Goal: Information Seeking & Learning: Learn about a topic

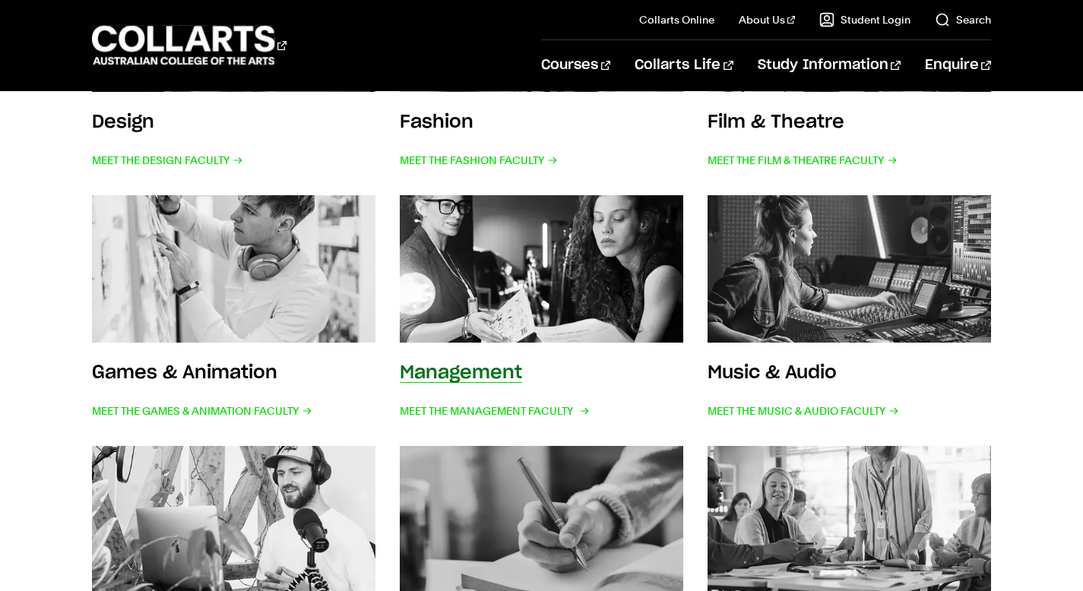
scroll to position [482, 0]
click at [488, 279] on img at bounding box center [540, 269] width 311 height 162
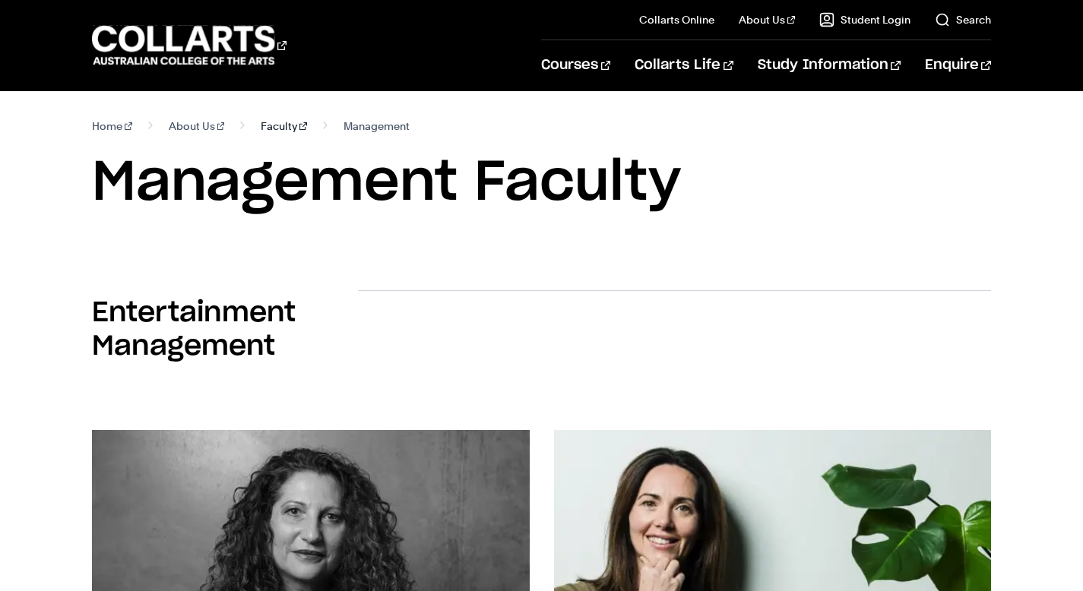
click at [262, 125] on link "Faculty" at bounding box center [284, 125] width 46 height 21
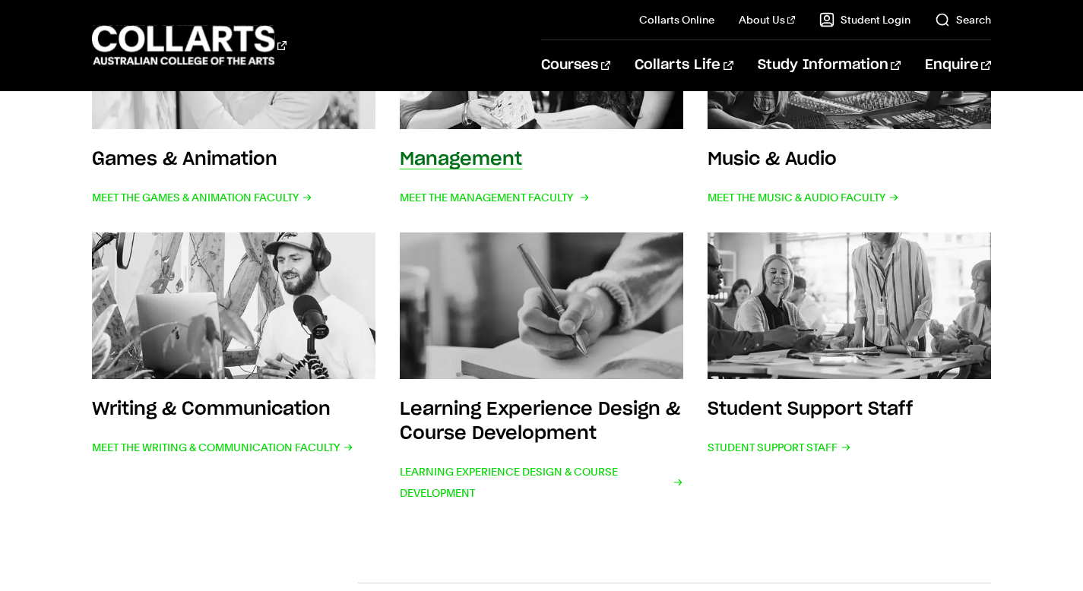
scroll to position [694, 0]
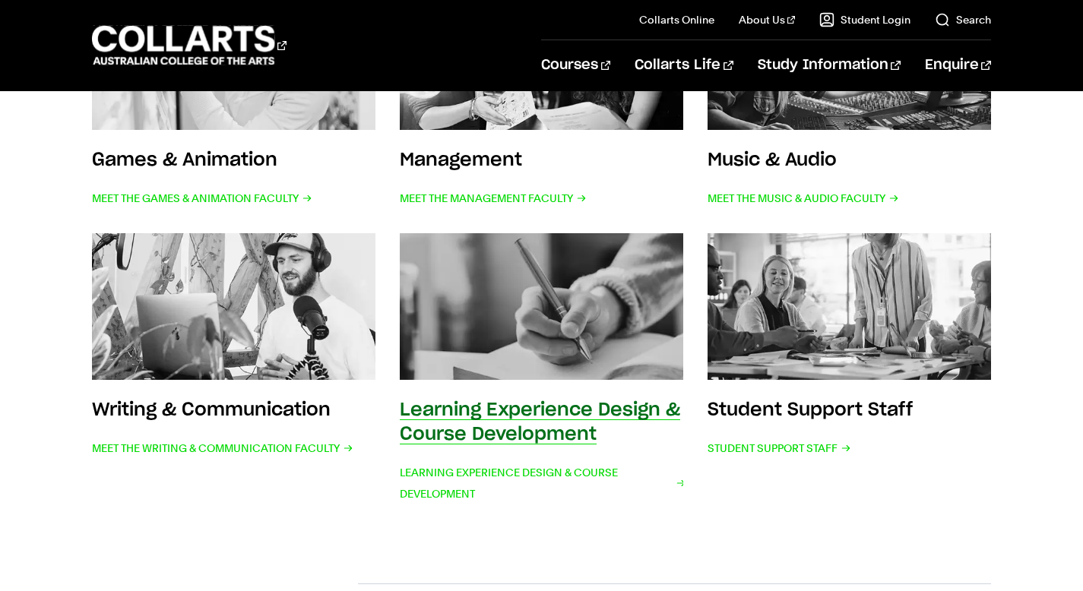
click at [507, 367] on img at bounding box center [540, 307] width 311 height 162
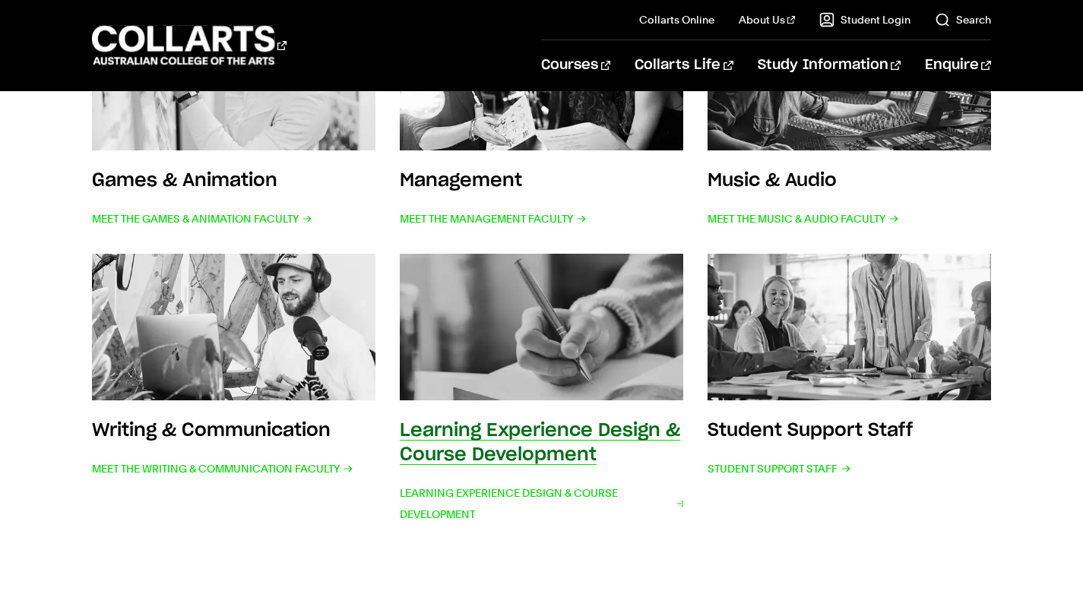
scroll to position [675, 0]
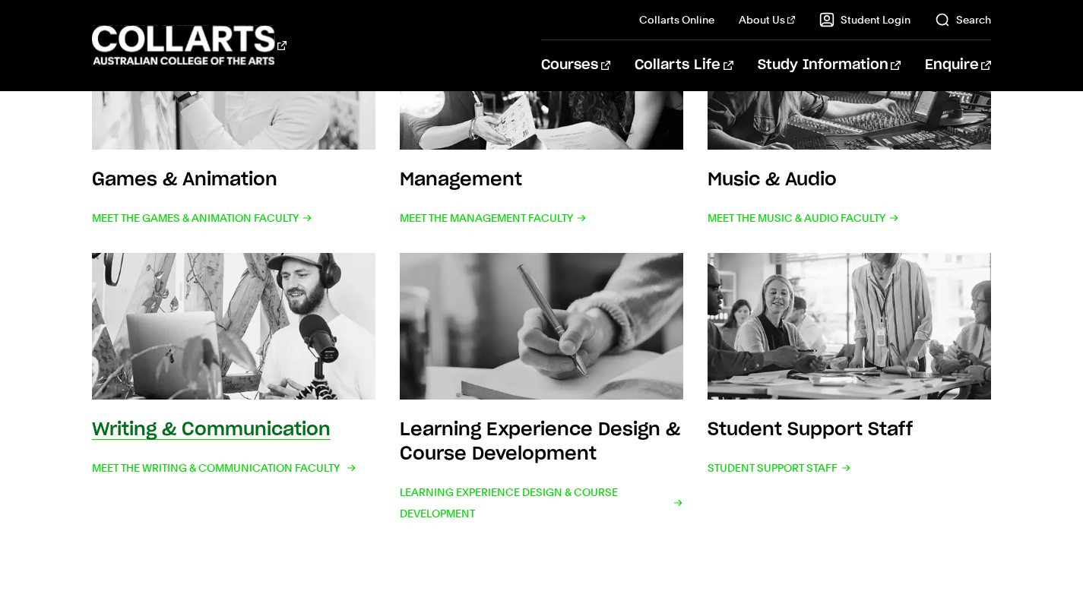
click at [285, 383] on img at bounding box center [232, 326] width 311 height 162
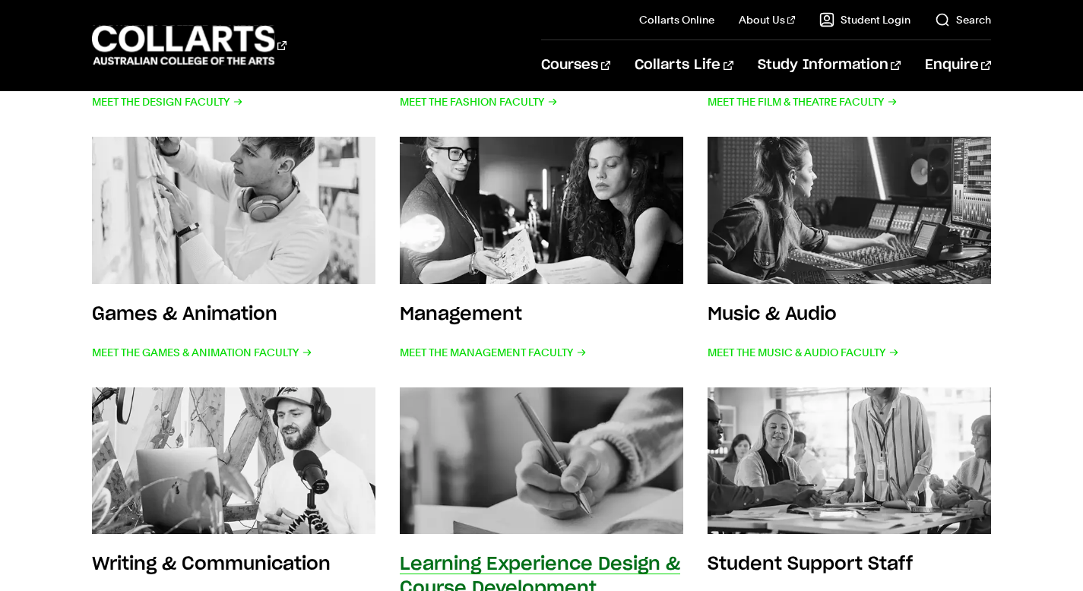
scroll to position [533, 0]
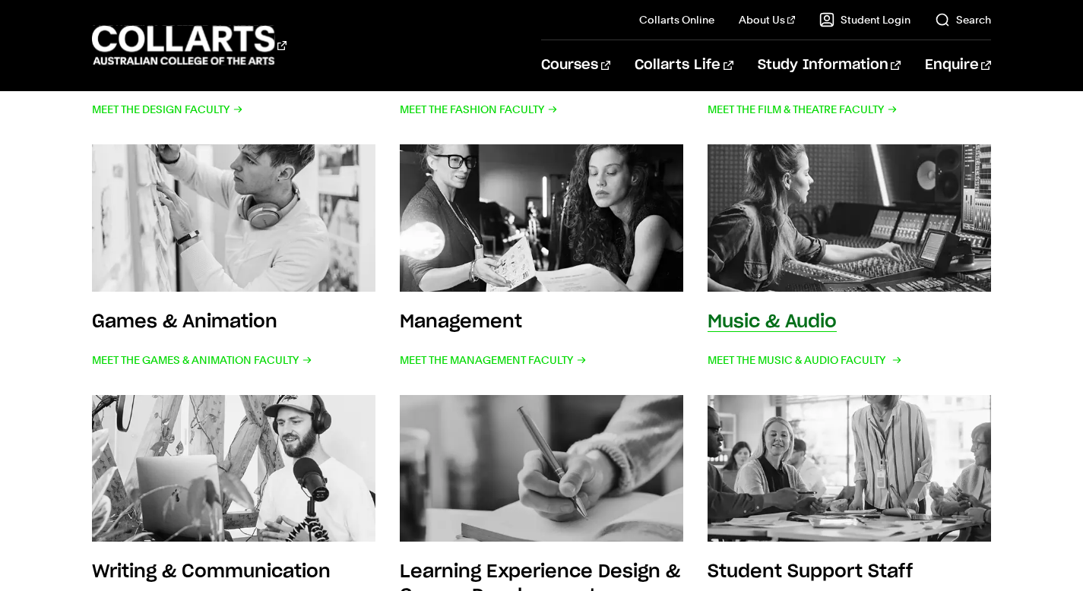
click at [827, 283] on img at bounding box center [848, 219] width 311 height 162
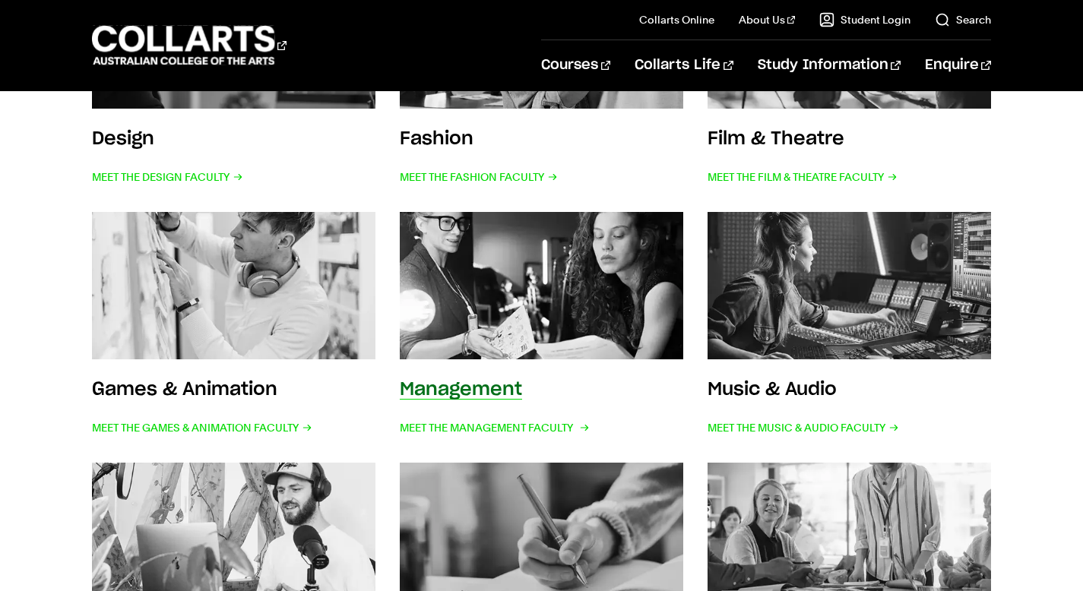
scroll to position [457, 0]
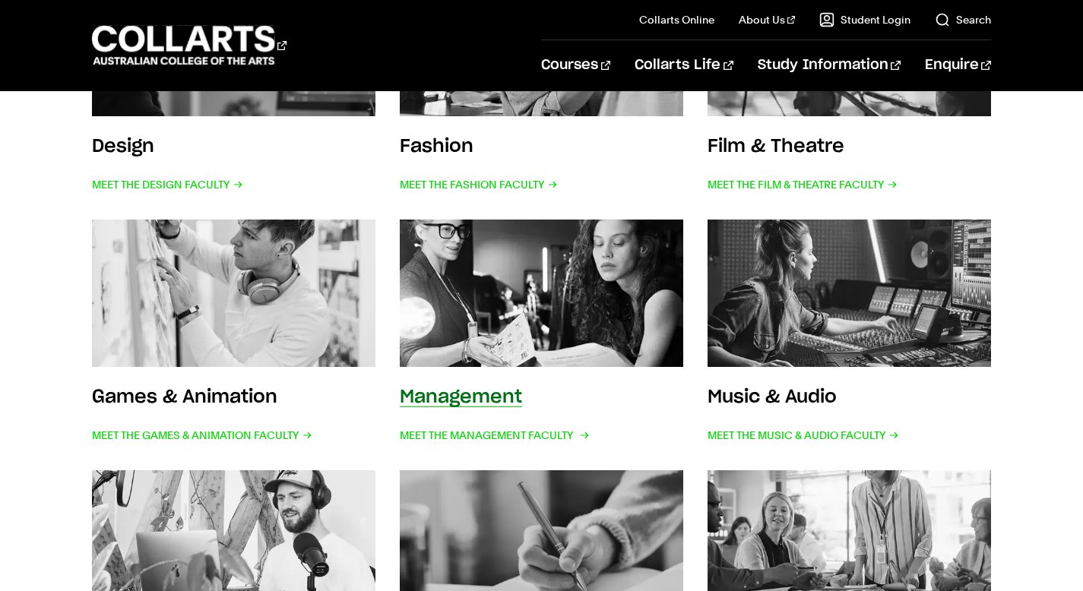
click at [563, 311] on img at bounding box center [540, 294] width 311 height 162
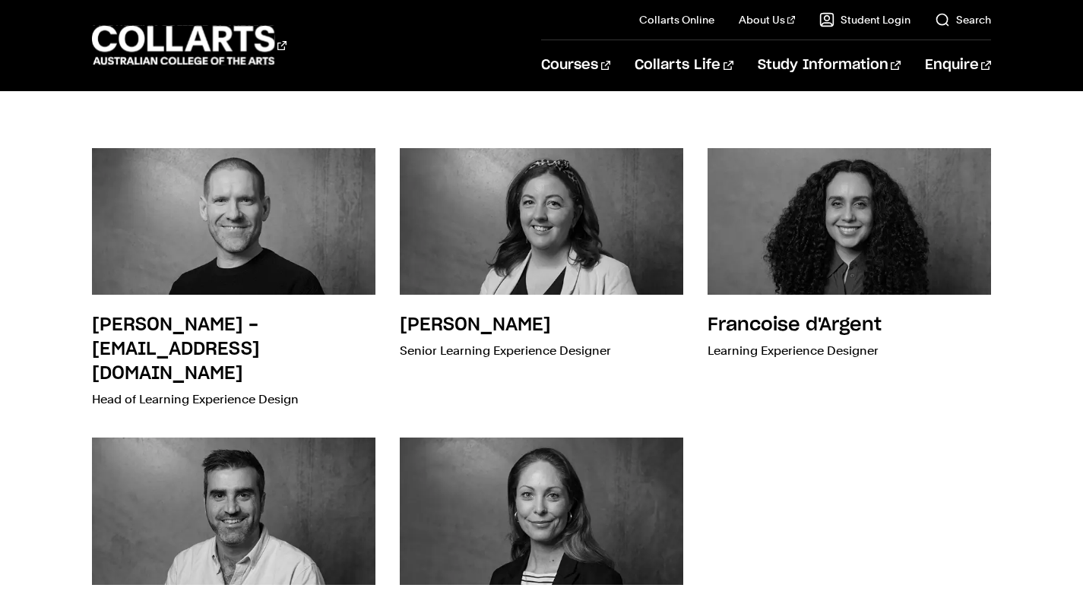
scroll to position [380, 0]
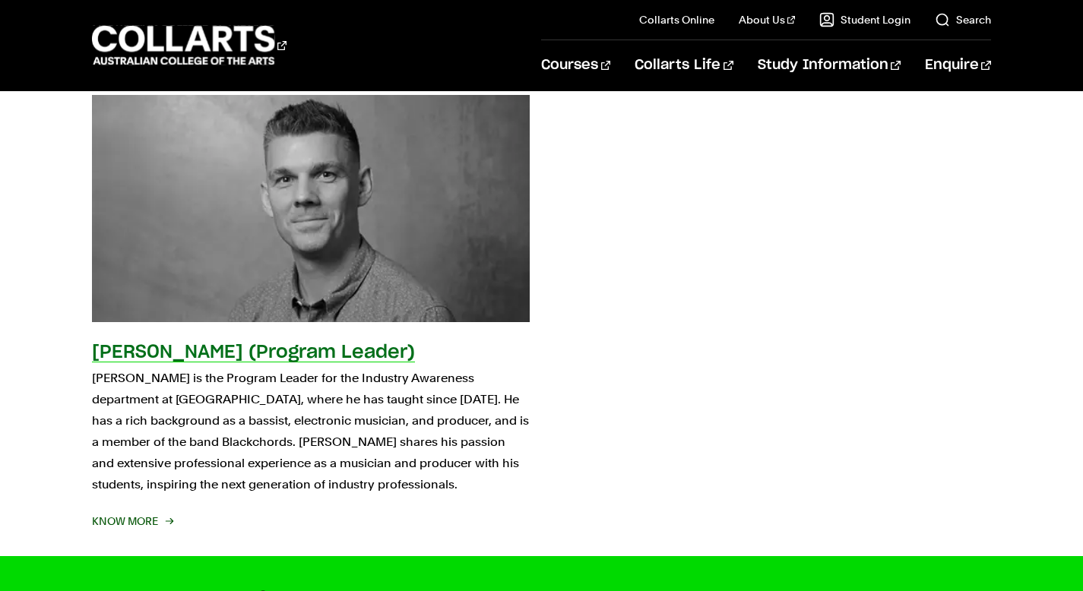
scroll to position [1097, 0]
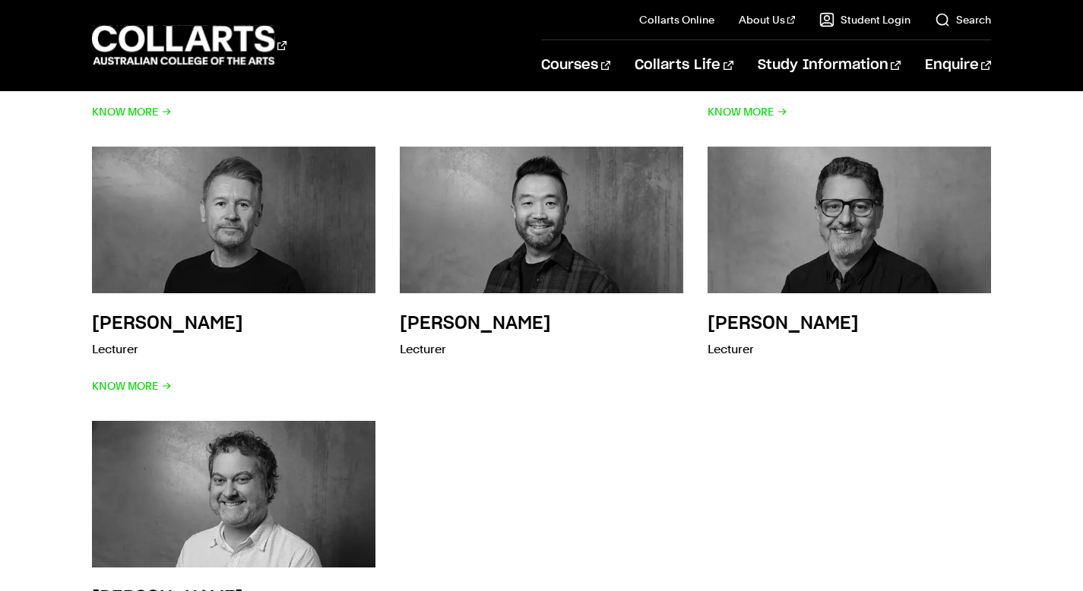
scroll to position [4054, 0]
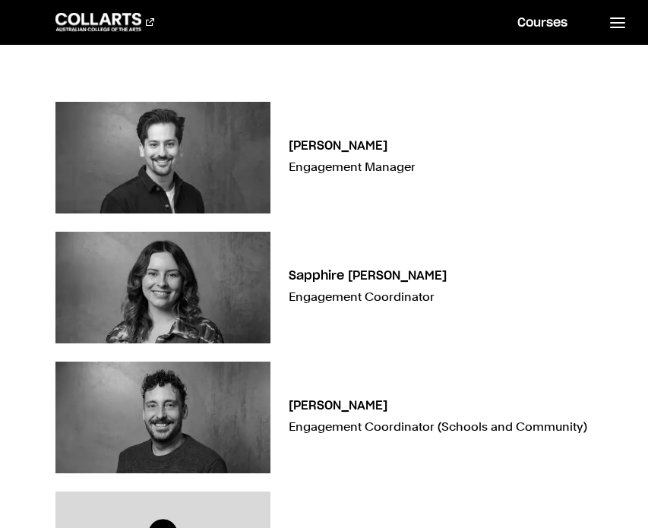
scroll to position [4534, 0]
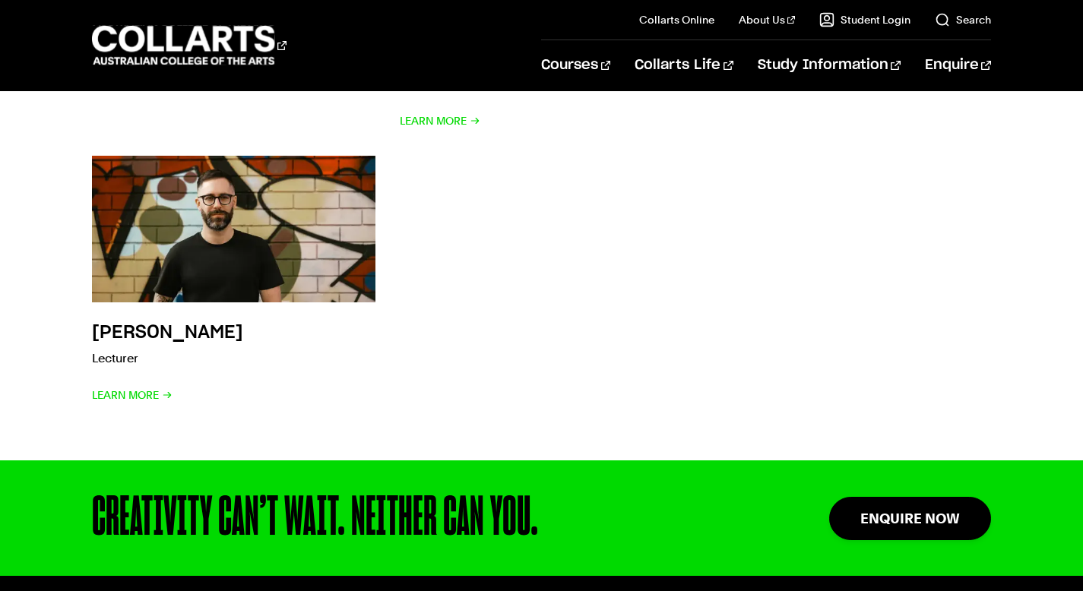
scroll to position [2592, 0]
